Goal: Task Accomplishment & Management: Use online tool/utility

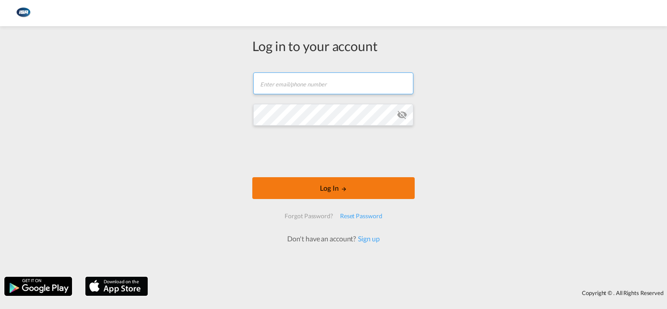
type input "[EMAIL_ADDRESS][DOMAIN_NAME]"
click at [310, 185] on button "Log In" at bounding box center [333, 188] width 162 height 22
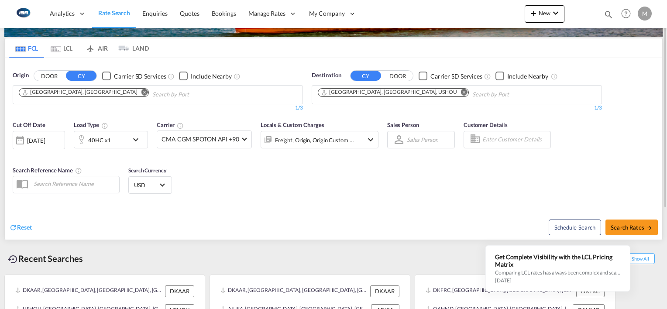
scroll to position [122, 0]
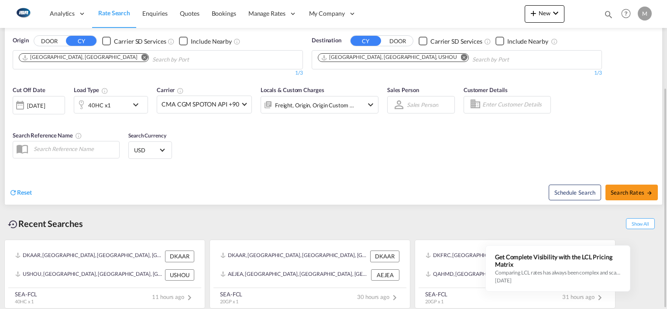
click at [461, 57] on md-icon "Remove" at bounding box center [464, 57] width 7 height 7
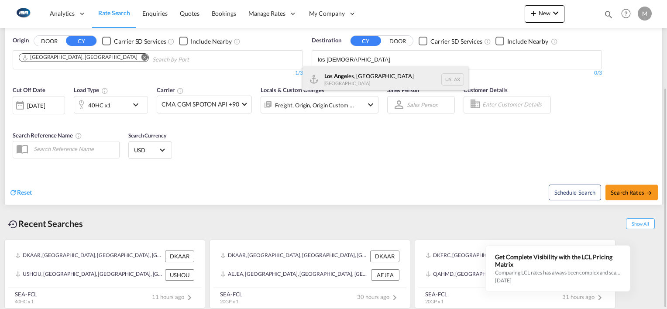
type input "los [DEMOGRAPHIC_DATA]"
click at [338, 77] on div "Los Ange les, [GEOGRAPHIC_DATA] [GEOGRAPHIC_DATA] USLAX" at bounding box center [385, 79] width 166 height 26
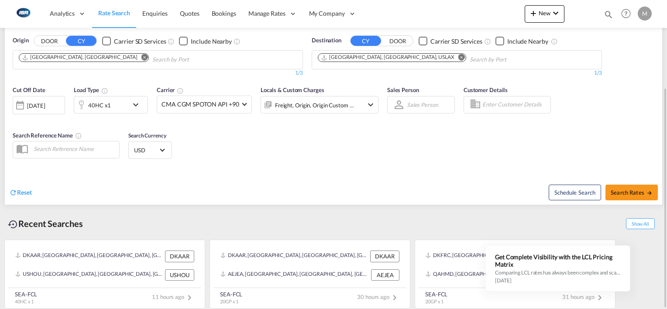
click at [141, 58] on md-icon "Remove" at bounding box center [144, 57] width 7 height 7
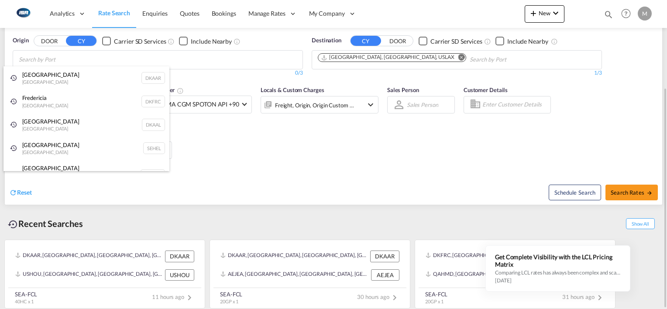
click at [40, 102] on div "Fredericia [GEOGRAPHIC_DATA] DKFRC" at bounding box center [86, 101] width 166 height 24
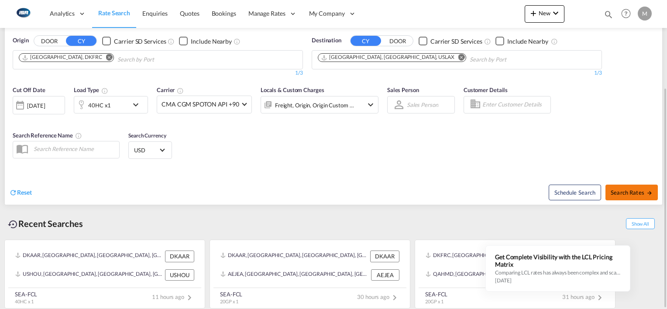
click at [619, 188] on button "Search Rates" at bounding box center [631, 193] width 52 height 16
type input "DKFRC to USLAX / [DATE]"
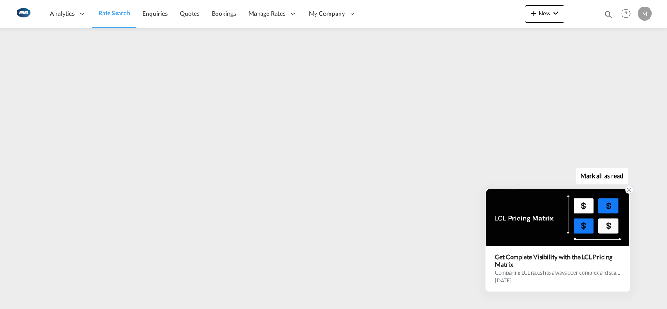
click at [628, 191] on icon at bounding box center [628, 189] width 3 height 3
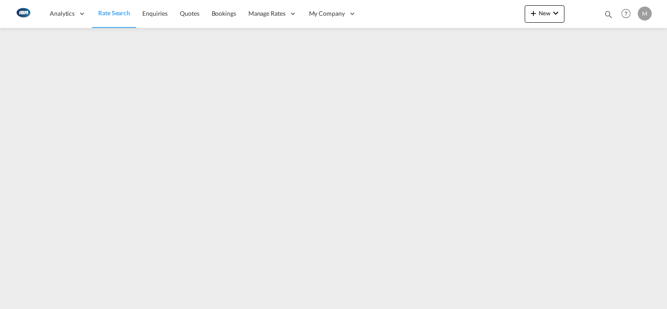
click at [640, 13] on div "M" at bounding box center [644, 14] width 14 height 14
click at [627, 69] on button "Logout" at bounding box center [634, 66] width 57 height 17
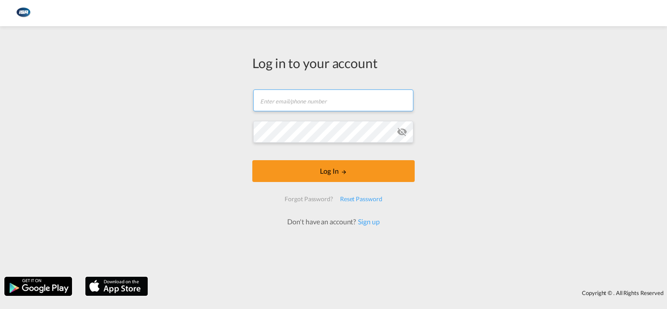
type input "[EMAIL_ADDRESS][DOMAIN_NAME]"
